Goal: Find specific page/section: Find specific page/section

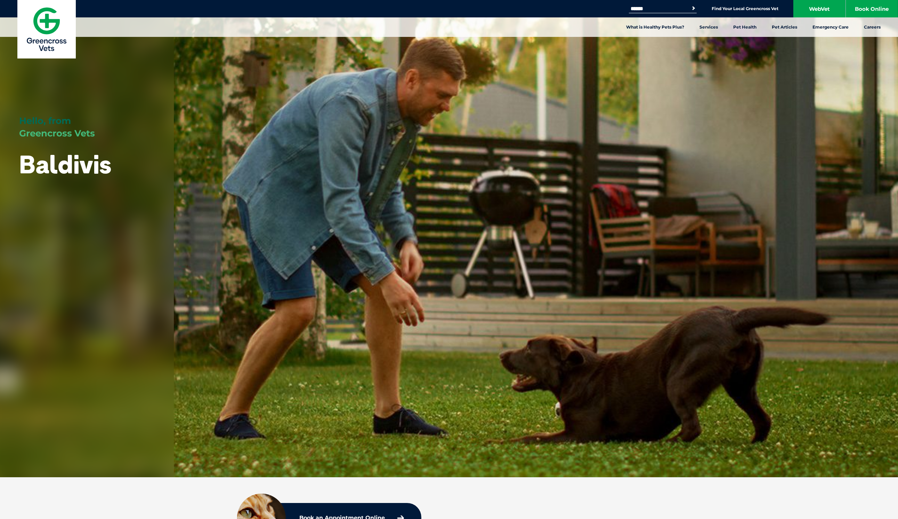
click at [679, 8] on input "Search for:" at bounding box center [658, 9] width 59 height 6
type input "********"
click at [690, 5] on button "Search" at bounding box center [693, 8] width 7 height 7
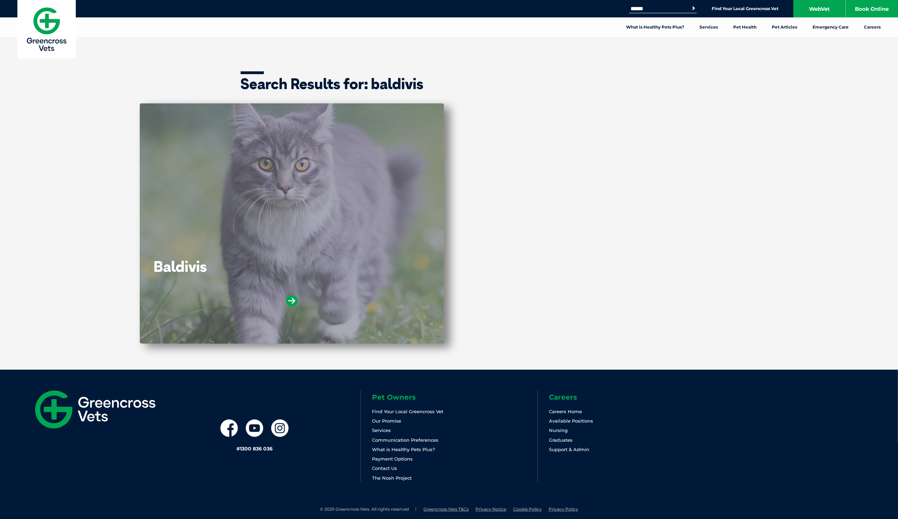
click at [224, 249] on div "Baldivis" at bounding box center [292, 223] width 304 height 240
click at [288, 301] on icon at bounding box center [291, 300] width 11 height 11
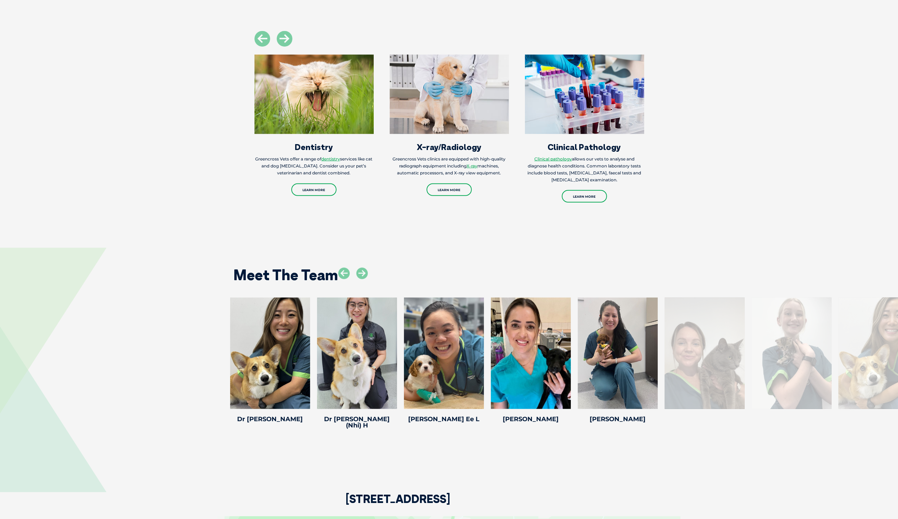
scroll to position [1078, 0]
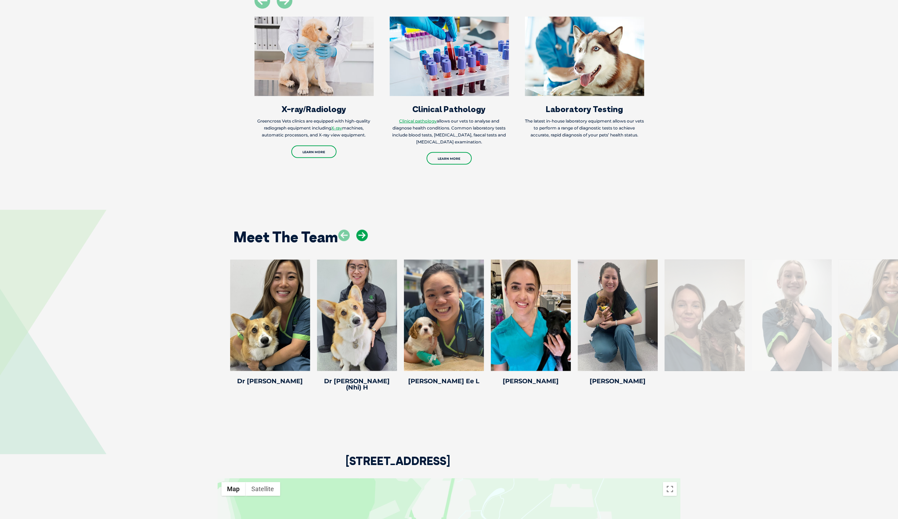
click at [366, 230] on icon at bounding box center [362, 235] width 11 height 11
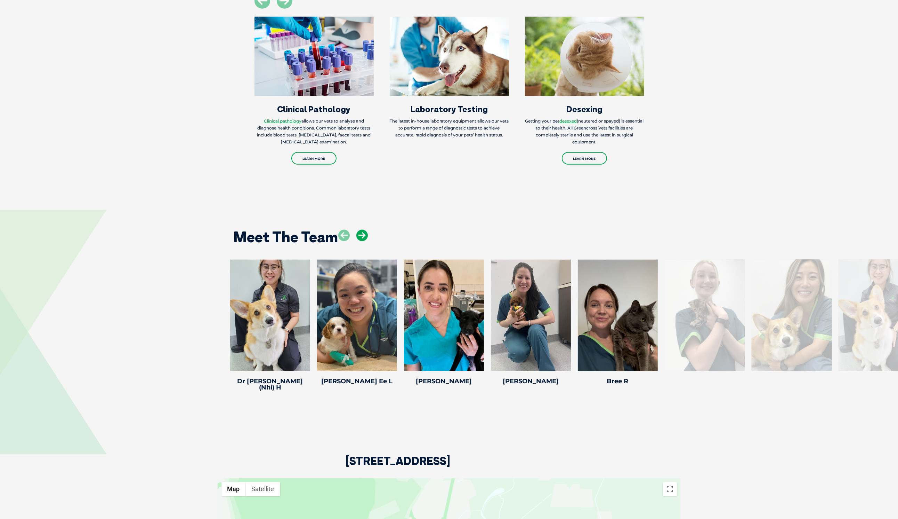
click at [366, 230] on icon at bounding box center [362, 235] width 11 height 11
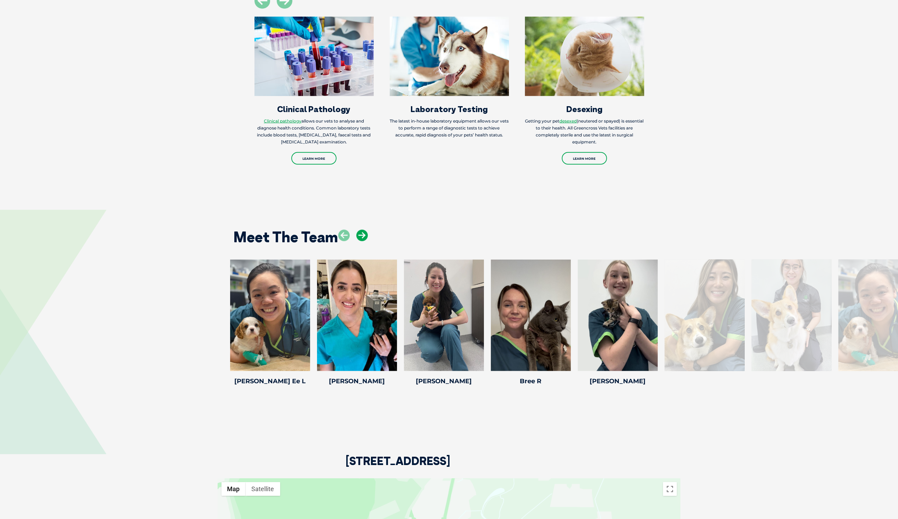
click at [366, 230] on icon at bounding box center [362, 235] width 11 height 11
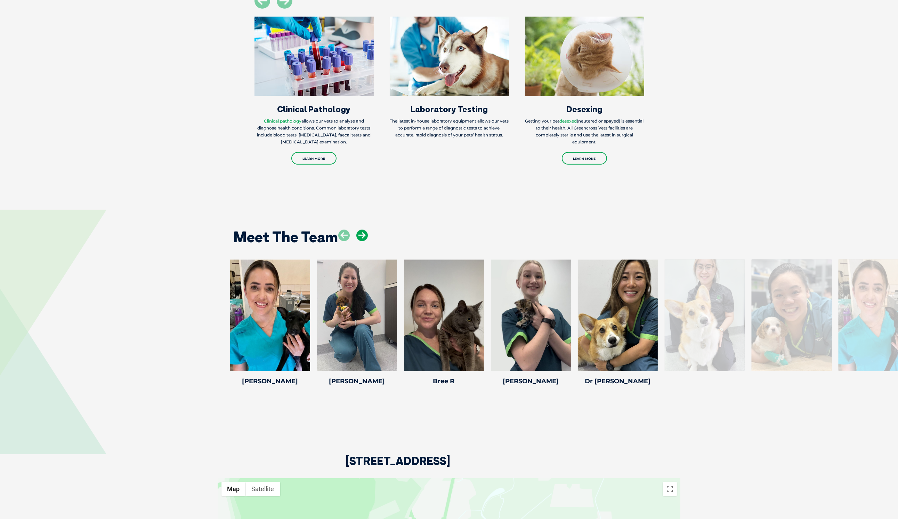
click at [366, 230] on icon at bounding box center [362, 235] width 11 height 11
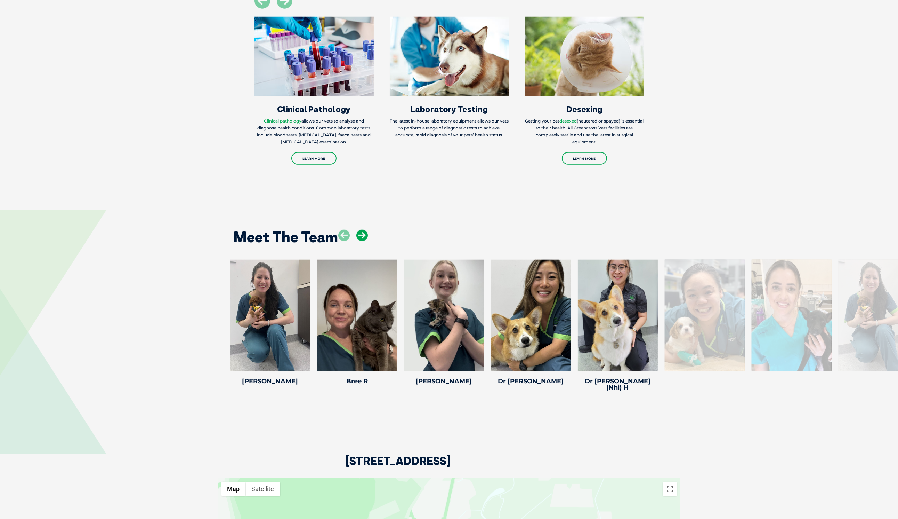
click at [361, 230] on icon at bounding box center [362, 235] width 11 height 11
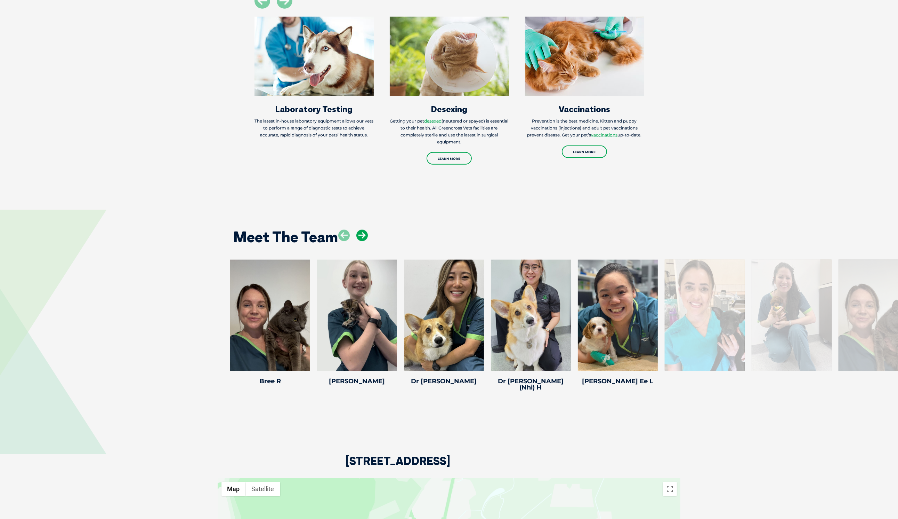
click at [361, 230] on icon at bounding box center [362, 235] width 11 height 11
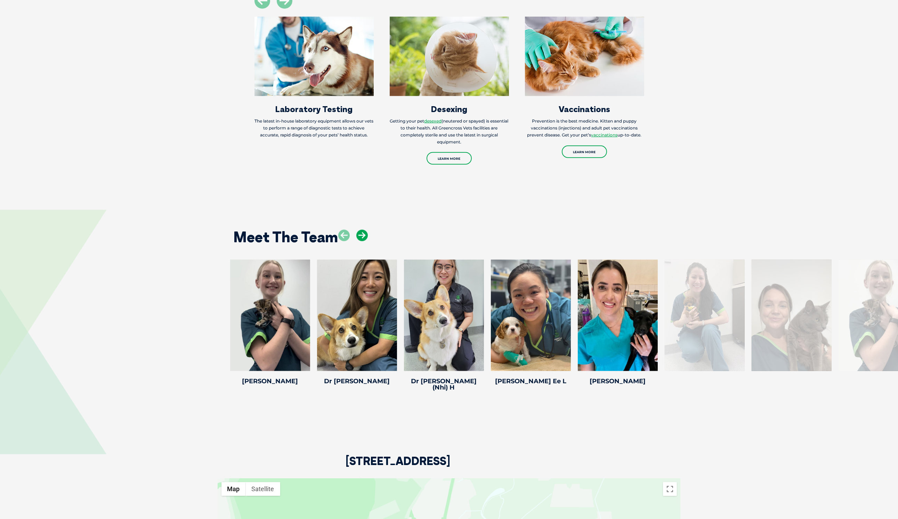
click at [361, 230] on icon at bounding box center [362, 235] width 11 height 11
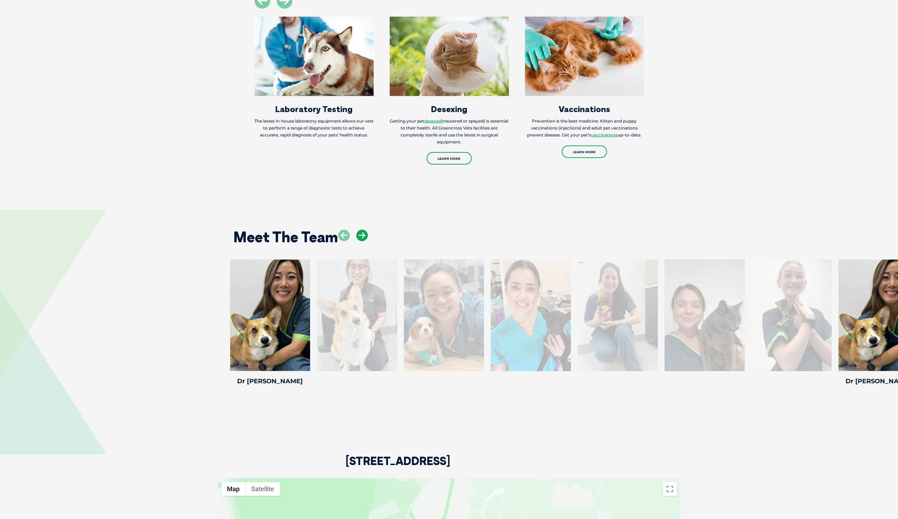
click at [361, 230] on icon at bounding box center [362, 235] width 11 height 11
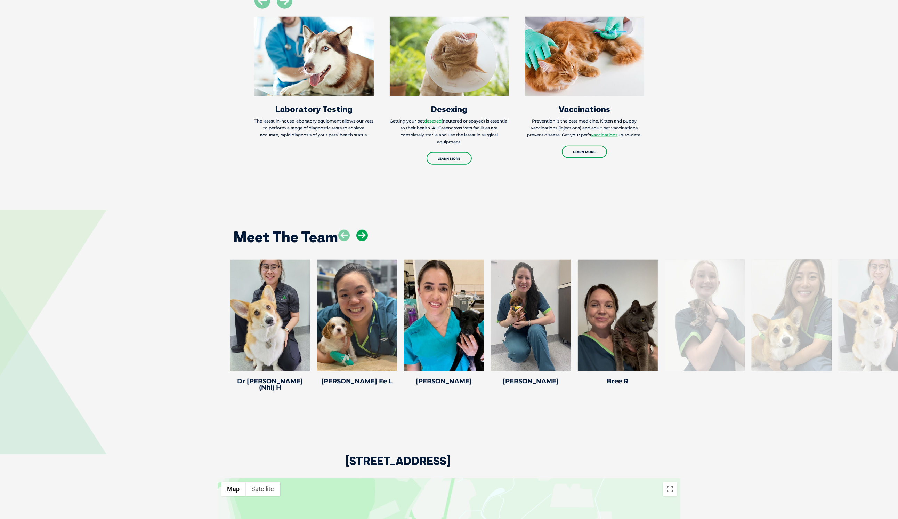
click at [361, 230] on icon at bounding box center [362, 235] width 11 height 11
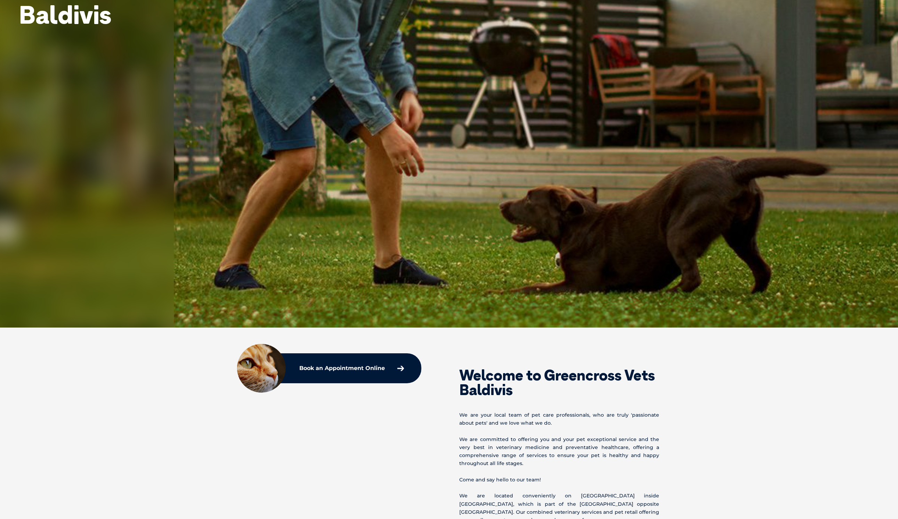
scroll to position [0, 0]
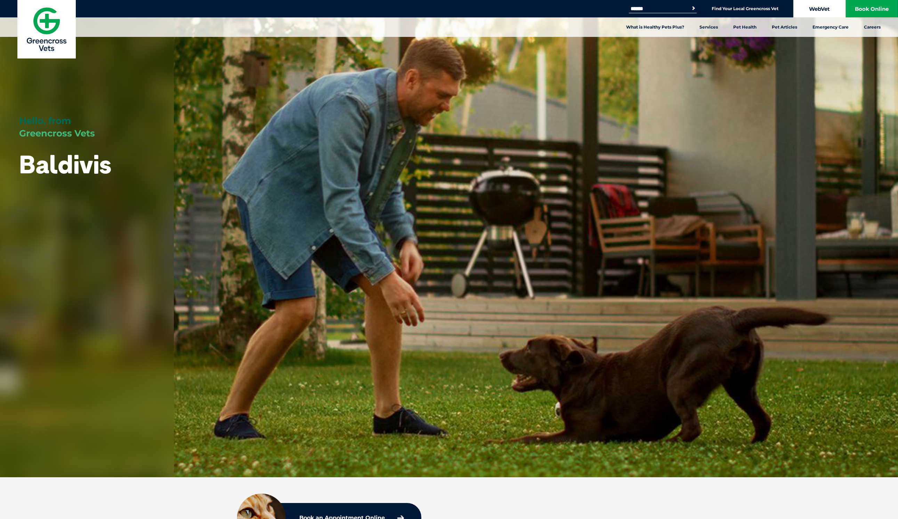
click at [826, 4] on link "WebVet" at bounding box center [820, 8] width 52 height 17
